Goal: Use online tool/utility: Utilize a website feature to perform a specific function

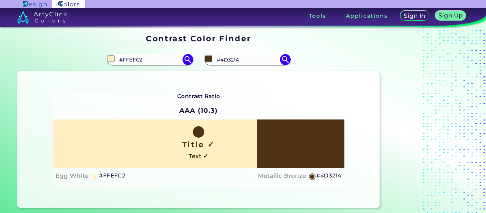
click at [293, 101] on div "Contrast Ratio AAA (10.3) Title ✓ Text ✓ Egg White ◉ #FFEFC2 ◉" at bounding box center [199, 139] width 292 height 95
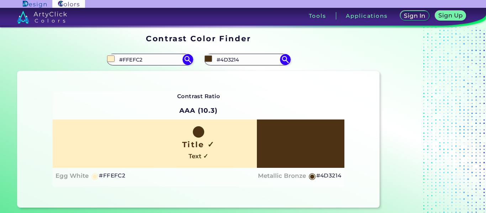
click at [226, 96] on div "Contrast Ratio AAA (10.3) Title ✓ Text ✓ Egg White ◉ #FFEFC2 ◉" at bounding box center [199, 139] width 292 height 95
click at [190, 94] on strong "Contrast Ratio" at bounding box center [198, 96] width 43 height 7
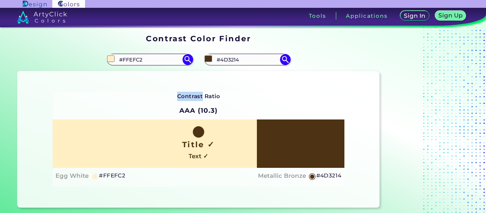
click at [190, 94] on strong "Contrast Ratio" at bounding box center [198, 96] width 43 height 7
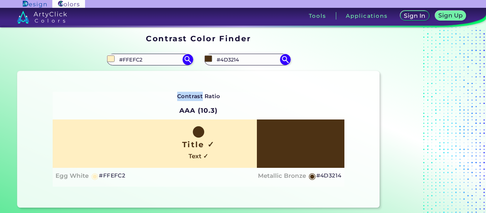
click at [190, 94] on strong "Contrast Ratio" at bounding box center [198, 96] width 43 height 7
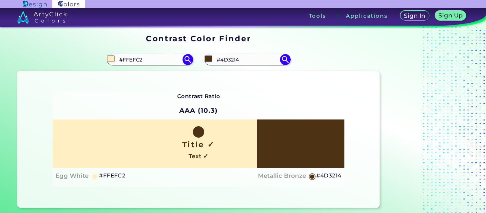
click at [190, 94] on strong "Contrast Ratio" at bounding box center [198, 96] width 43 height 7
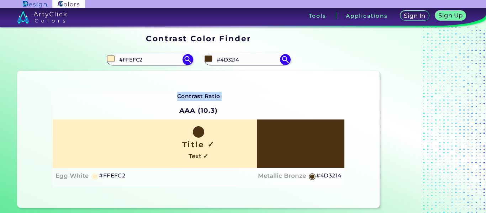
click at [190, 94] on strong "Contrast Ratio" at bounding box center [198, 96] width 43 height 7
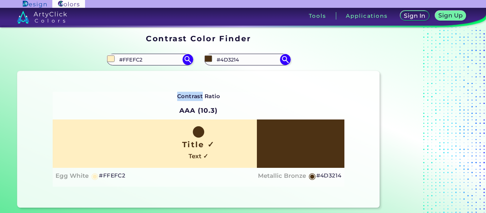
click at [190, 94] on strong "Contrast Ratio" at bounding box center [198, 96] width 43 height 7
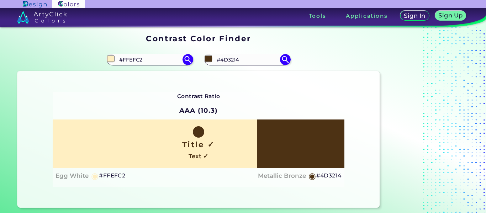
click at [190, 94] on strong "Contrast Ratio" at bounding box center [198, 96] width 43 height 7
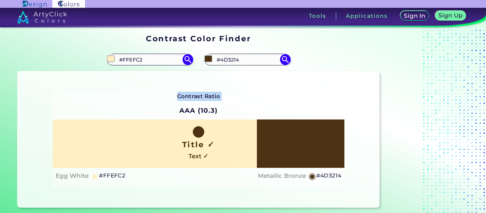
click at [190, 94] on strong "Contrast Ratio" at bounding box center [198, 96] width 43 height 7
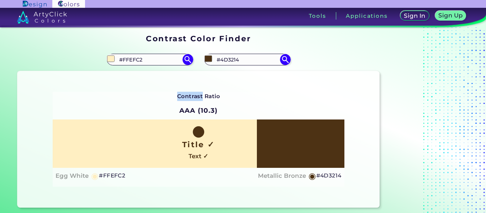
click at [190, 94] on strong "Contrast Ratio" at bounding box center [198, 96] width 43 height 7
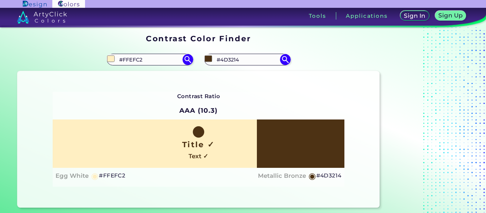
click at [190, 94] on strong "Contrast Ratio" at bounding box center [198, 96] width 43 height 7
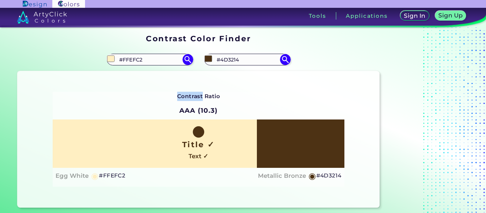
click at [190, 94] on strong "Contrast Ratio" at bounding box center [198, 96] width 43 height 7
click at [291, 92] on div "Contrast Ratio AAA (10.3) Title ✓ Text ✓ Egg White ◉ #FFEFC2 ◉" at bounding box center [199, 139] width 292 height 95
click at [280, 87] on div "Contrast Ratio AAA (10.3) Title ✓ Text ✓ Egg White ◉ #FFEFC2 Metallic Bronze ◉ …" at bounding box center [198, 139] width 362 height 137
click at [319, 94] on div "Contrast Ratio AAA (10.3) Title ✓ Text ✓ Egg White ◉ #FFEFC2 ◉" at bounding box center [199, 139] width 292 height 95
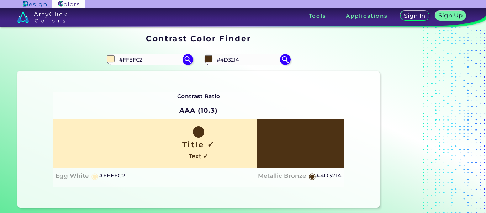
click at [319, 94] on div "Contrast Ratio AAA (10.3) Title ✓ Text ✓ Egg White ◉ #FFEFC2 ◉" at bounding box center [199, 139] width 292 height 95
click at [245, 95] on div "Contrast Ratio AAA (10.3) Title ✓ Text ✓ Egg White ◉ #FFEFC2 ◉" at bounding box center [199, 139] width 292 height 95
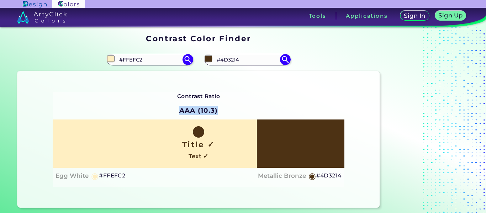
click at [221, 94] on div "Contrast Ratio AAA (10.3)" at bounding box center [198, 106] width 45 height 28
click at [215, 95] on strong "Contrast Ratio" at bounding box center [198, 96] width 43 height 7
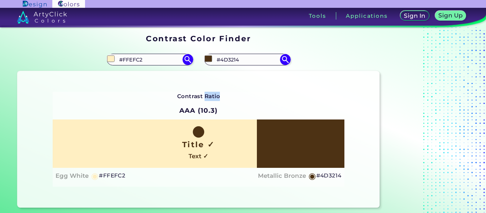
click at [215, 95] on strong "Contrast Ratio" at bounding box center [198, 96] width 43 height 7
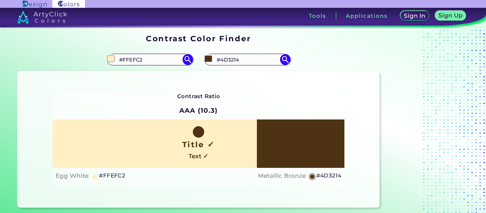
click at [215, 95] on strong "Contrast Ratio" at bounding box center [198, 96] width 43 height 7
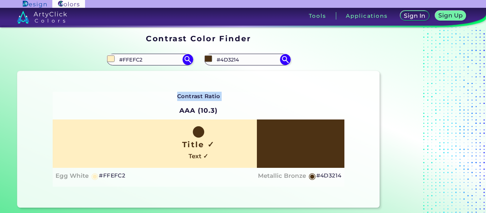
click at [215, 95] on strong "Contrast Ratio" at bounding box center [198, 96] width 43 height 7
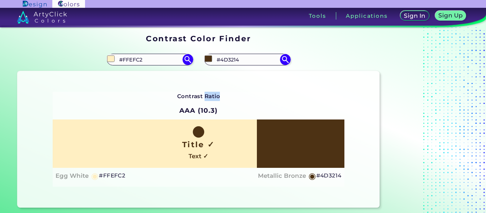
click at [215, 95] on strong "Contrast Ratio" at bounding box center [198, 96] width 43 height 7
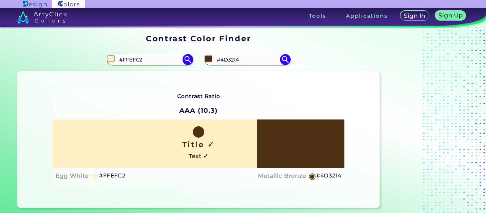
click at [215, 95] on strong "Contrast Ratio" at bounding box center [198, 96] width 43 height 7
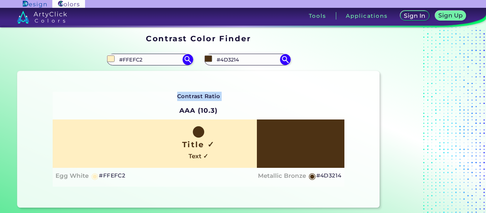
click at [215, 95] on strong "Contrast Ratio" at bounding box center [198, 96] width 43 height 7
click at [110, 56] on input "#ffefc2" at bounding box center [110, 58] width 9 height 9
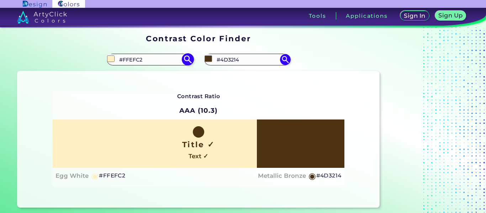
type input "#ded2af"
type input "#DED2AF"
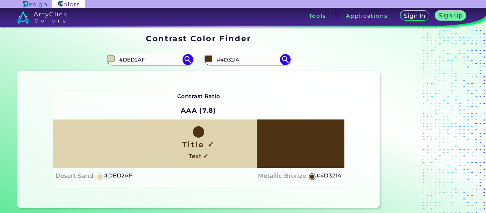
click at [257, 94] on div "Contrast Ratio AAA (7.8) Title ✓ Text ✓ Desert Sand ◉ #DED2AF ◉" at bounding box center [199, 139] width 292 height 95
type input "#ded2af"
click at [209, 59] on input "#4d3214" at bounding box center [208, 58] width 9 height 9
type input "#4e2b04"
type input "#4E2B04"
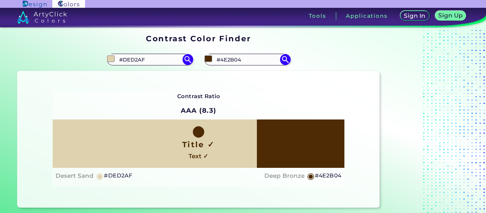
type input "#3c2101"
type input "#3C2101"
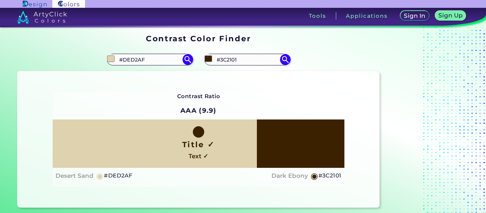
click at [151, 97] on div "Contrast Ratio AAA (9.9) Title ✓ Text ✓ Desert Sand ◉ #DED2AF ◉" at bounding box center [199, 139] width 292 height 95
type input "#3c2101"
click at [112, 57] on input "#ded2af" at bounding box center [110, 58] width 9 height 9
type input "#f9f2dc"
type input "#F9F2DC"
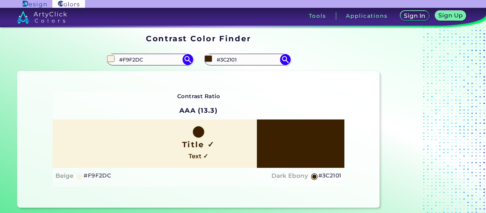
click at [227, 83] on div "Contrast Ratio AAA (13.3) Title ✓ Text ✓ Beige ◉ #F9F2DC Dark Ebony ◉ #3C2101 R…" at bounding box center [198, 139] width 362 height 137
type input "#f9f2dc"
click at [206, 59] on input "#3c2101" at bounding box center [208, 58] width 9 height 9
type input "#804600"
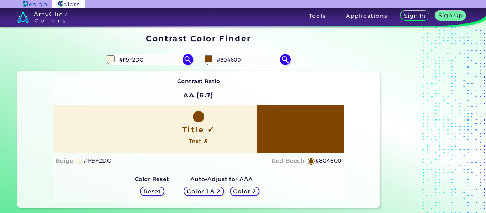
type input "#774509"
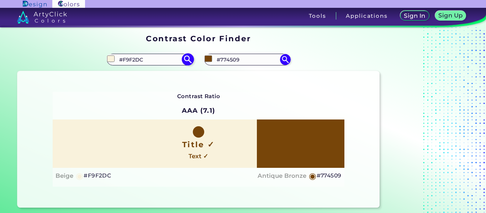
click at [108, 60] on input "#f9f2dc" at bounding box center [110, 58] width 9 height 9
type input "#774509"
type input "#fffefa"
type input "#FFFEFA"
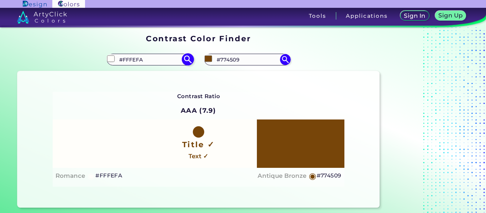
type input "#ffffff"
type input "#FFFFFF"
type input "#c2b68e"
type input "#C2B68E"
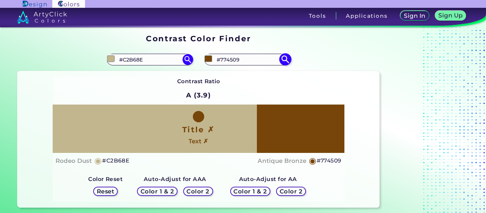
click at [205, 57] on input "#774509" at bounding box center [208, 58] width 9 height 9
click at [111, 57] on input "#c2b68e" at bounding box center [110, 58] width 9 height 9
type input "#c2ad8e"
type input "#C2AD8E"
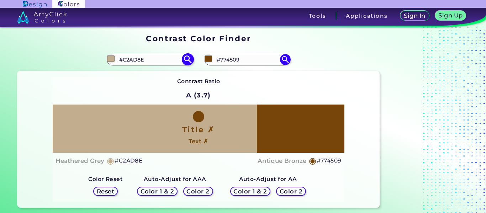
type input "#e5c394"
type input "#E5C394"
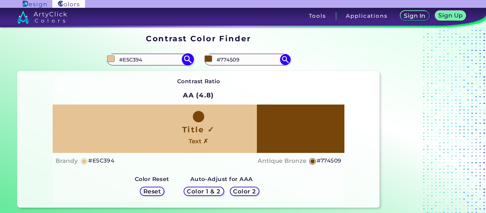
type input "#d7b98e"
type input "#D7B98E"
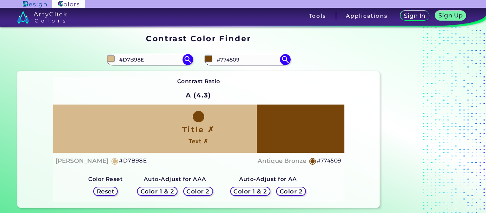
type input "#e5b97b"
type input "#E5B97B"
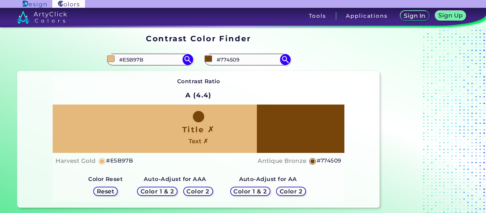
type input "#d9ac6d"
type input "#D9AC6D"
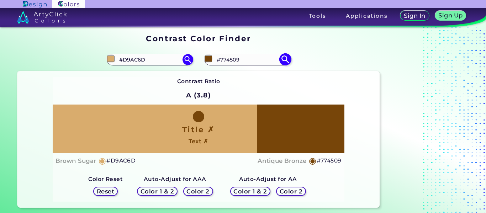
click at [204, 59] on input "#774509" at bounding box center [208, 58] width 9 height 9
type input "#d9ac6d"
type input "#5b370b"
type input "#5B370B"
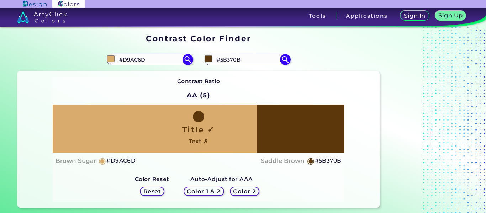
click at [310, 83] on div "Contrast Ratio AA (5) Title ✓ Text ✗ Brown Sugar ◉ #D9AC6D ◉" at bounding box center [199, 139] width 292 height 125
type input "#5b370b"
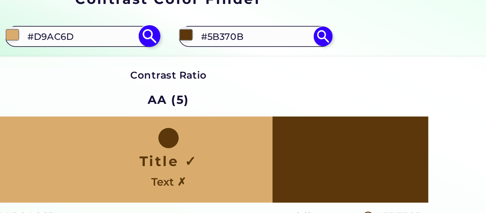
click at [112, 60] on input "#d9ac6d" at bounding box center [110, 58] width 9 height 9
type input "#f9e5c8"
type input "#F9E5C8"
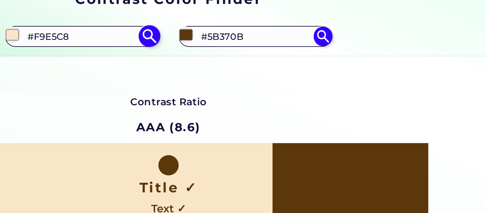
type input "#fff4e5"
type input "#FFF4E5"
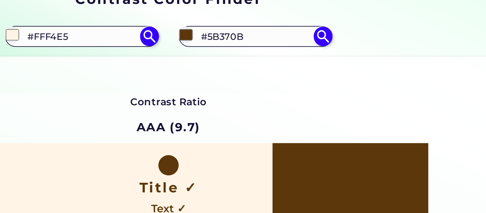
click at [189, 77] on div "Contrast Ratio AAA (9.7) Title ✓ Text ✓ Old Lace ◉ #FFF4E5 Saddle Brown ◉ #5B37…" at bounding box center [198, 139] width 362 height 137
click at [109, 59] on input "#fff4e5" at bounding box center [110, 58] width 9 height 9
type input "#eec58c"
type input "#EEC58C"
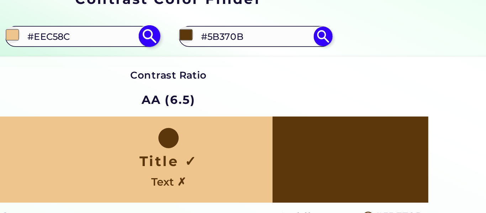
type input "#e7bd84"
type input "#E7BD84"
type input "#e7bd84"
